Goal: Task Accomplishment & Management: Use online tool/utility

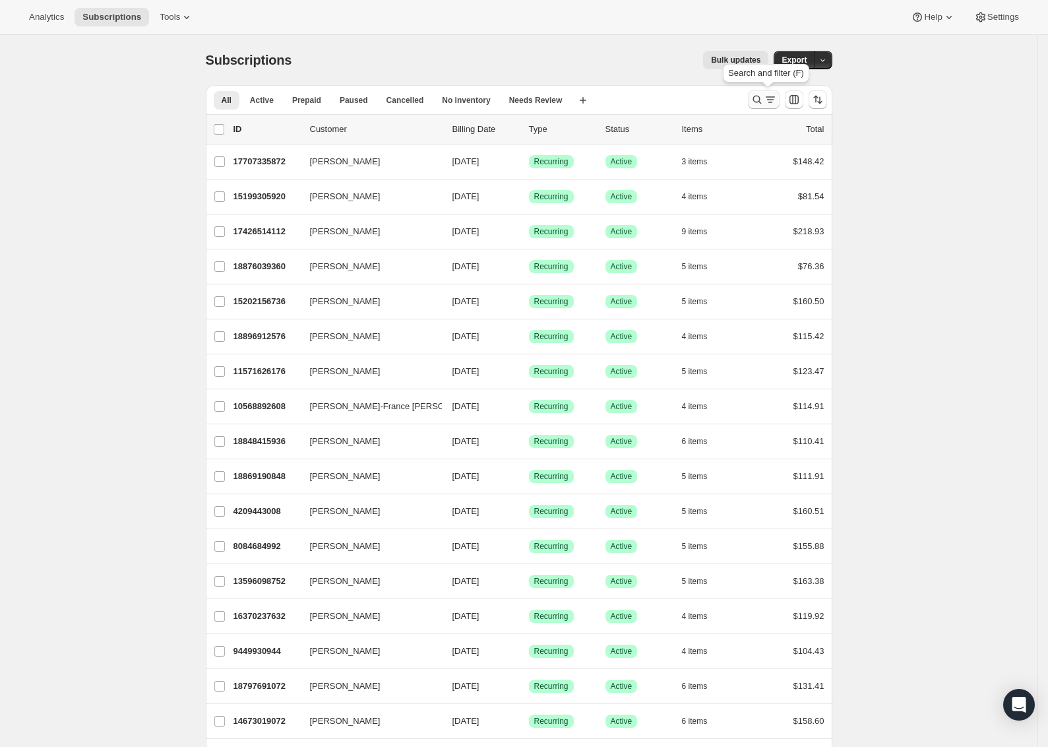
click at [770, 99] on icon "Search and filter results" at bounding box center [770, 99] width 13 height 13
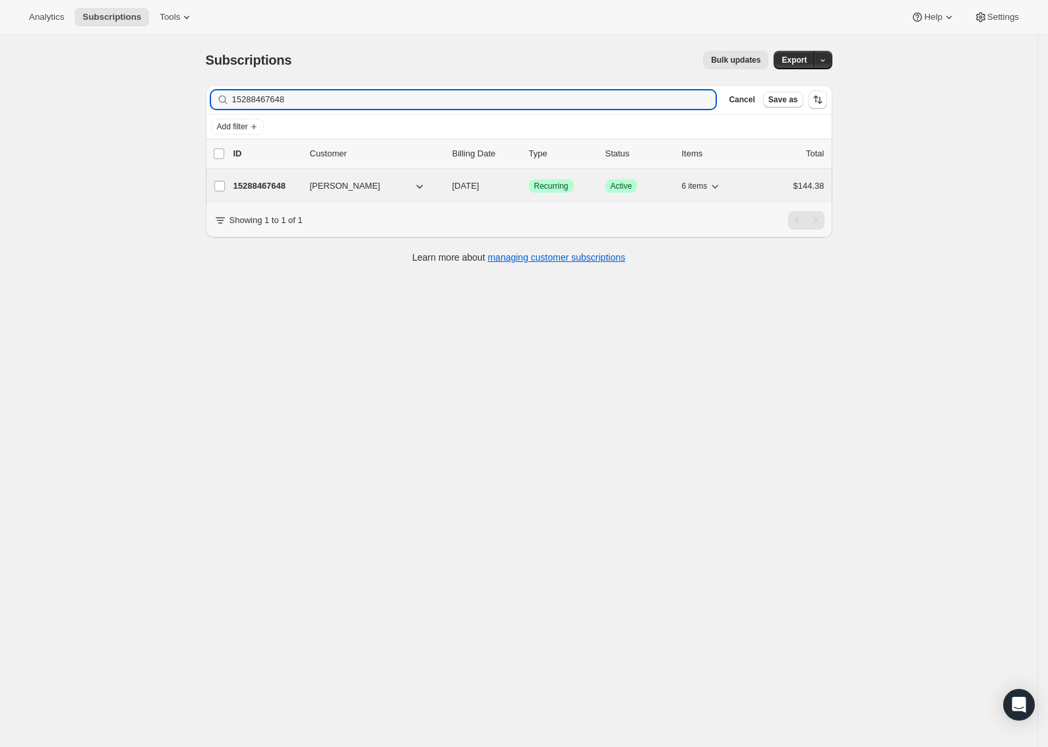
type input "15288467648"
click at [343, 179] on div "15288467648 [PERSON_NAME] [DATE] Success Recurring Success Active 6 items $144.…" at bounding box center [528, 186] width 591 height 18
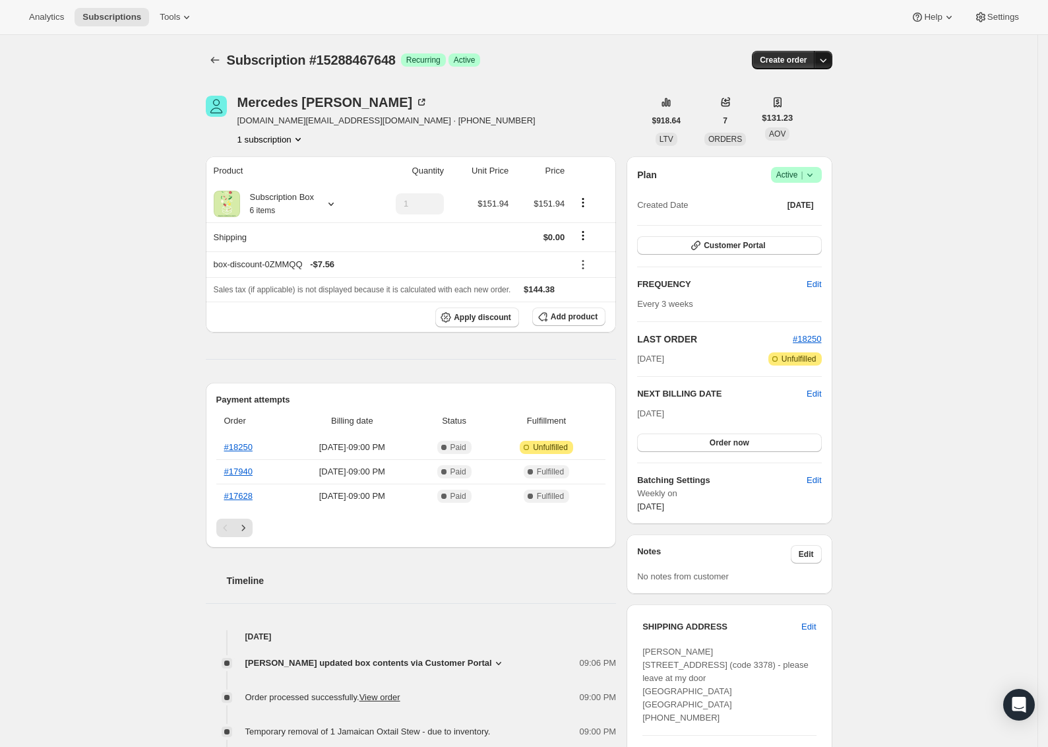
click at [830, 59] on icon "button" at bounding box center [823, 59] width 13 height 13
click at [807, 101] on button "Create custom one-time order" at bounding box center [763, 109] width 139 height 21
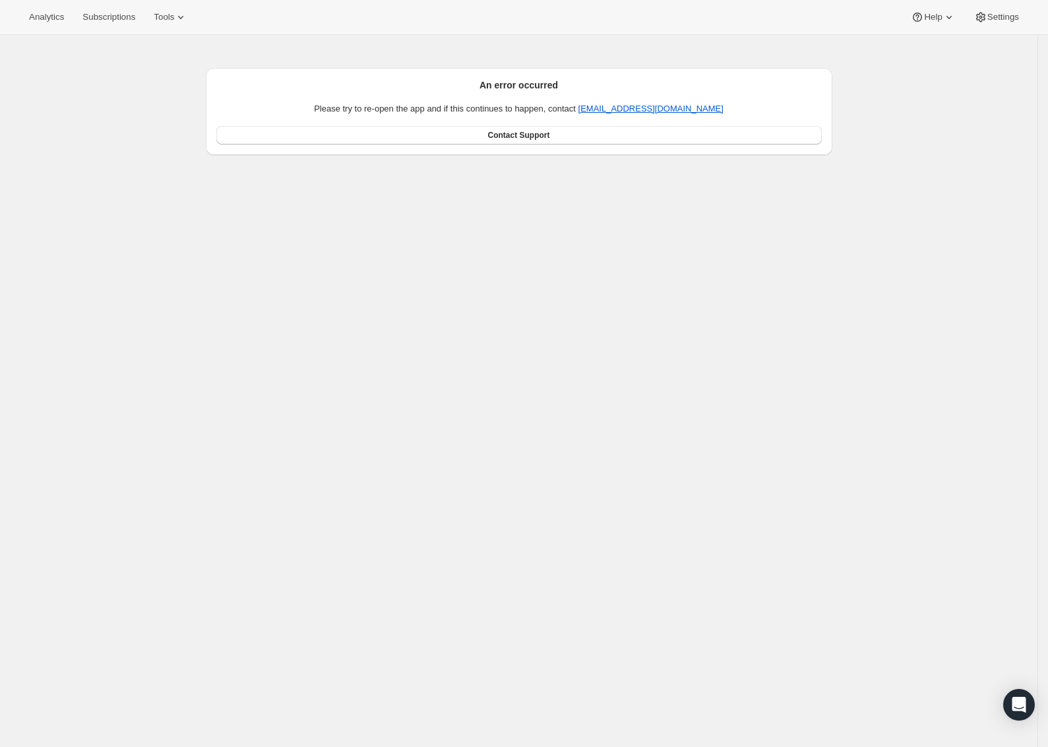
click at [197, 461] on div "An error occurred Please try to re-open the app and if this continues to happen…" at bounding box center [518, 408] width 1037 height 747
